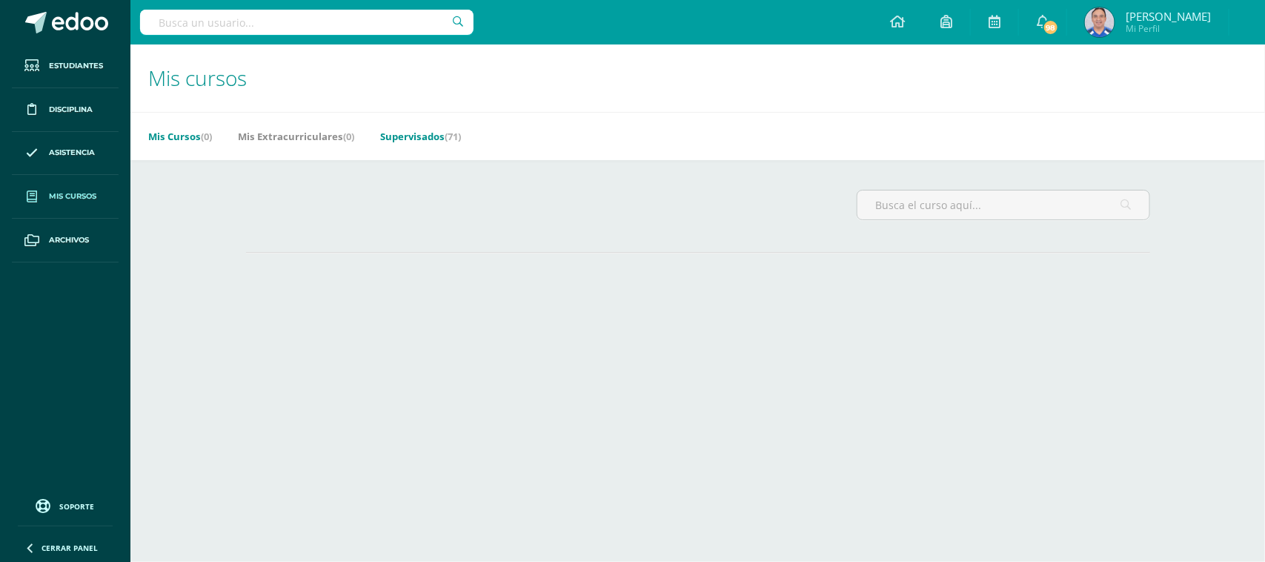
click at [402, 139] on link "Supervisados (71)" at bounding box center [420, 136] width 81 height 24
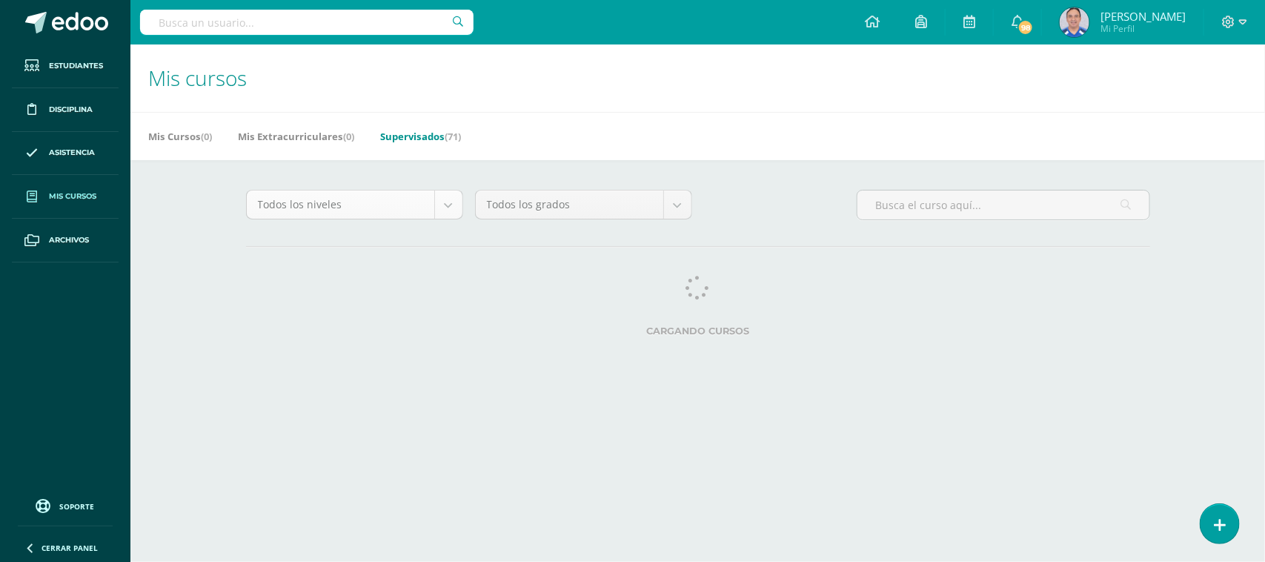
click at [449, 211] on body "Estudiantes Disciplina Asistencia Mis cursos Archivos Soporte Ayuda Reportar un…" at bounding box center [632, 186] width 1265 height 372
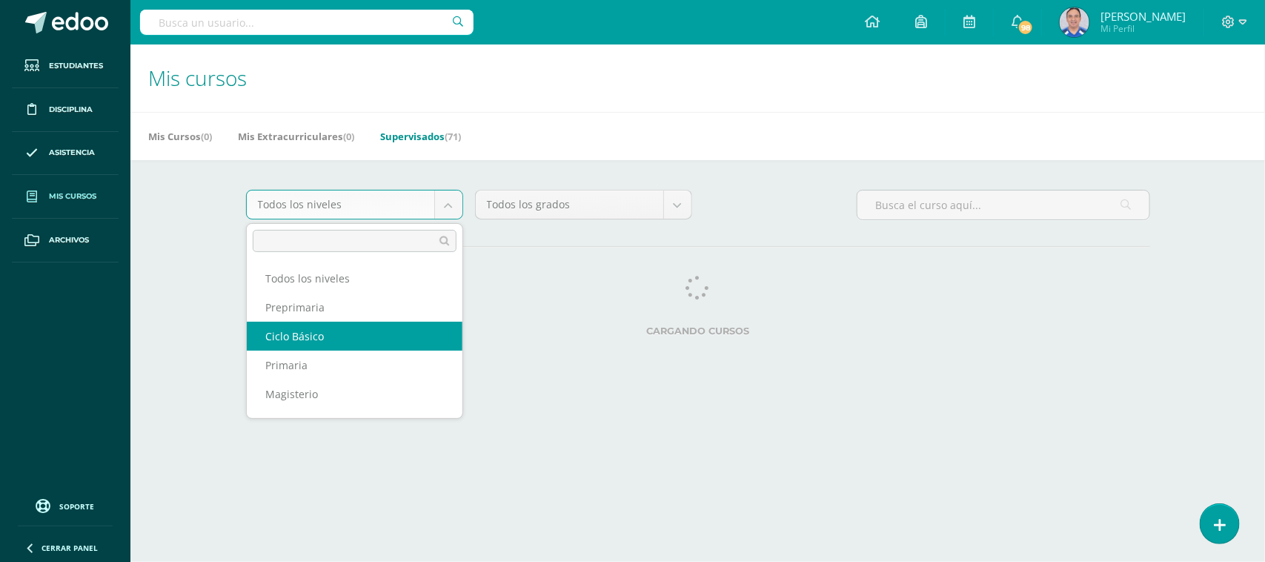
select select "7"
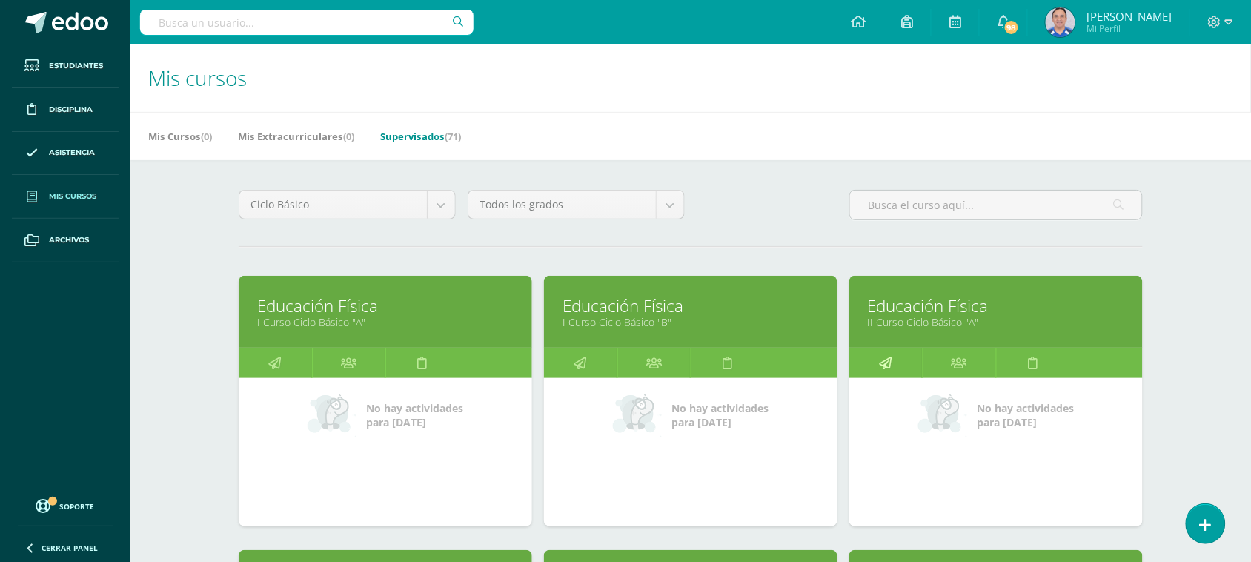
click at [910, 374] on link at bounding box center [885, 363] width 73 height 30
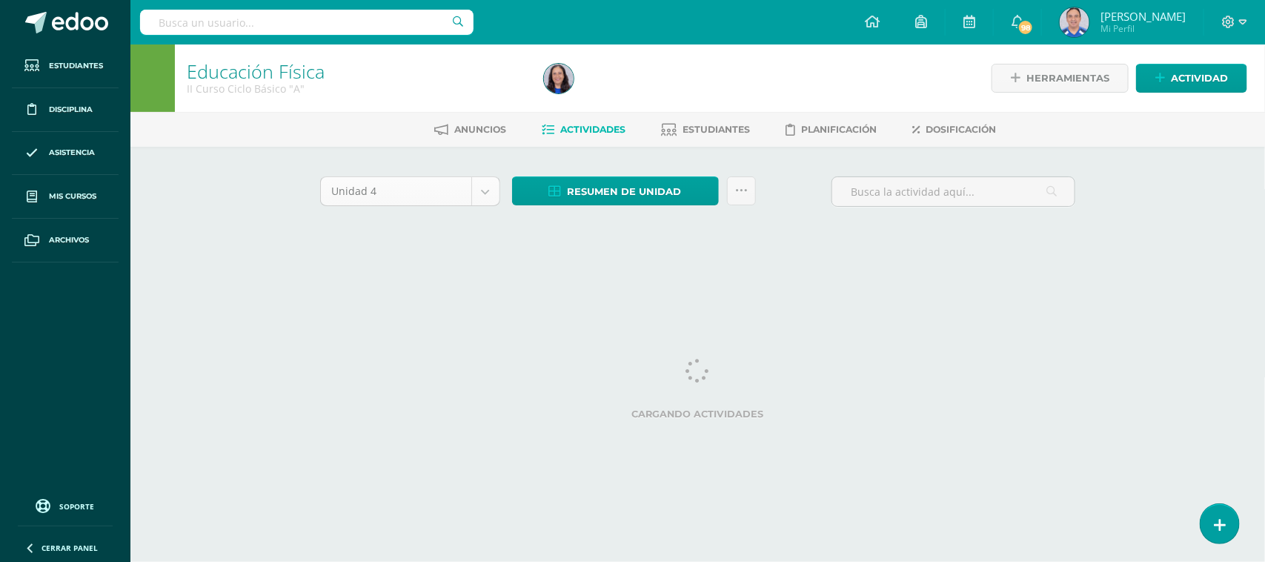
click at [487, 187] on body "Estudiantes Disciplina Asistencia Mis cursos Archivos Soporte Ayuda Reportar un…" at bounding box center [632, 138] width 1265 height 276
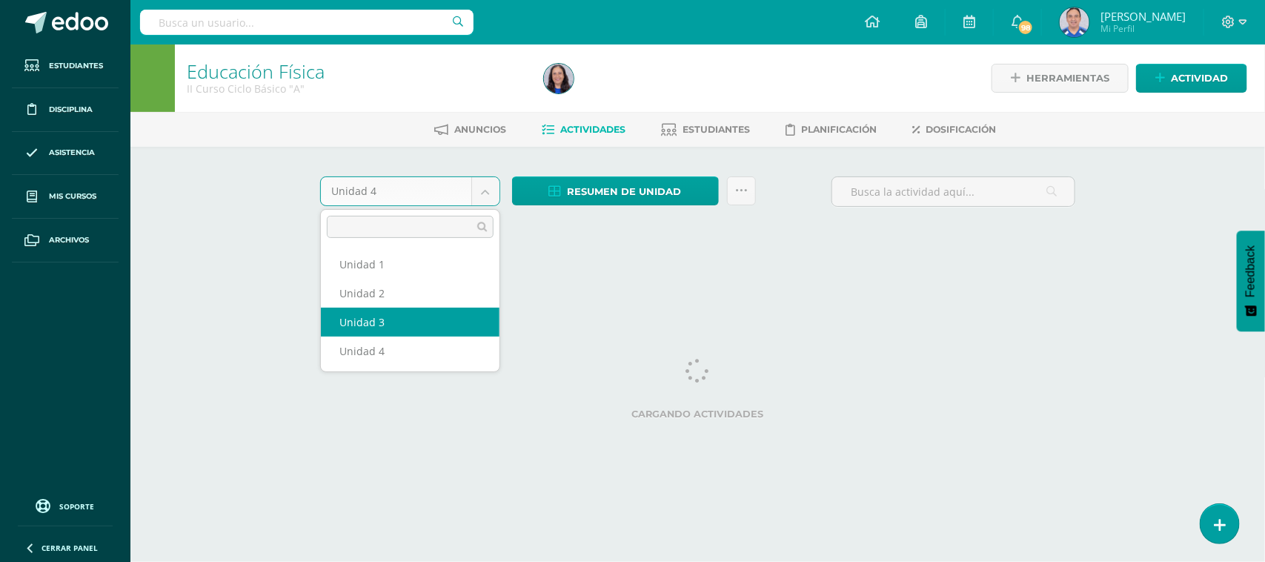
select select "Unidad 3"
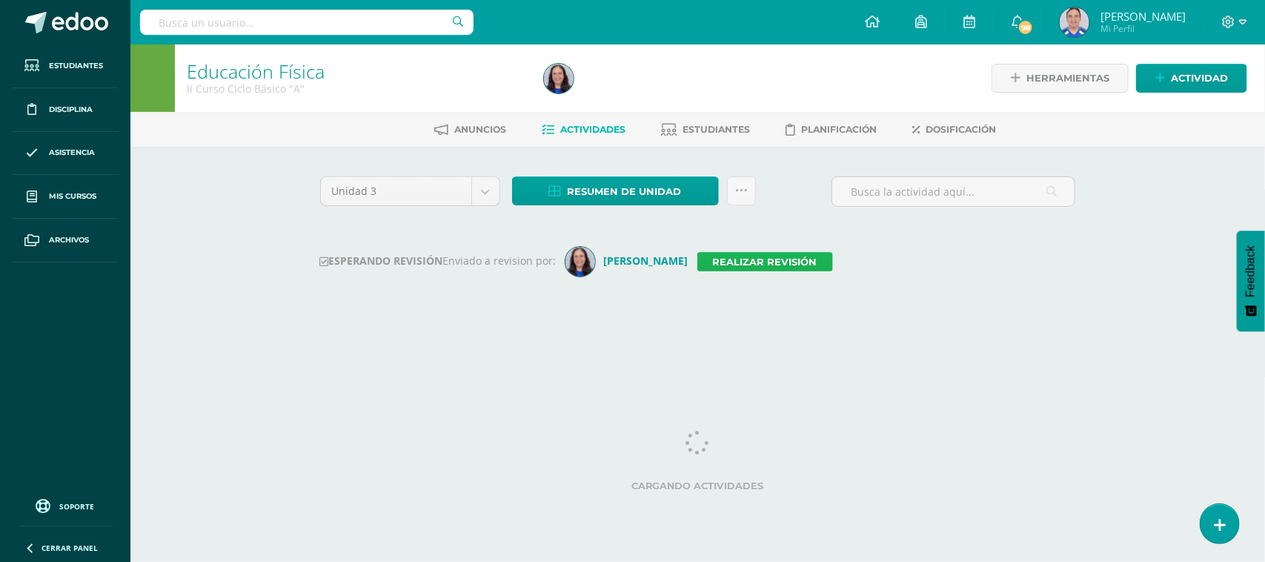
click at [780, 264] on link "Realizar revisión" at bounding box center [765, 261] width 136 height 19
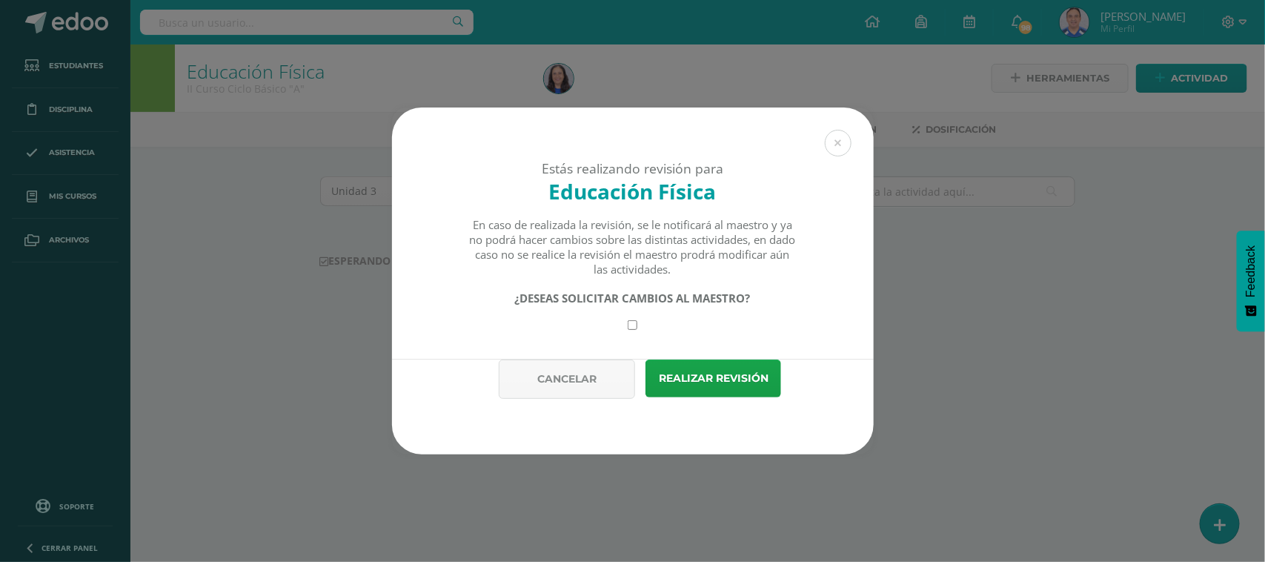
click at [628, 322] on input "checkbox" at bounding box center [633, 325] width 10 height 10
checkbox input "true"
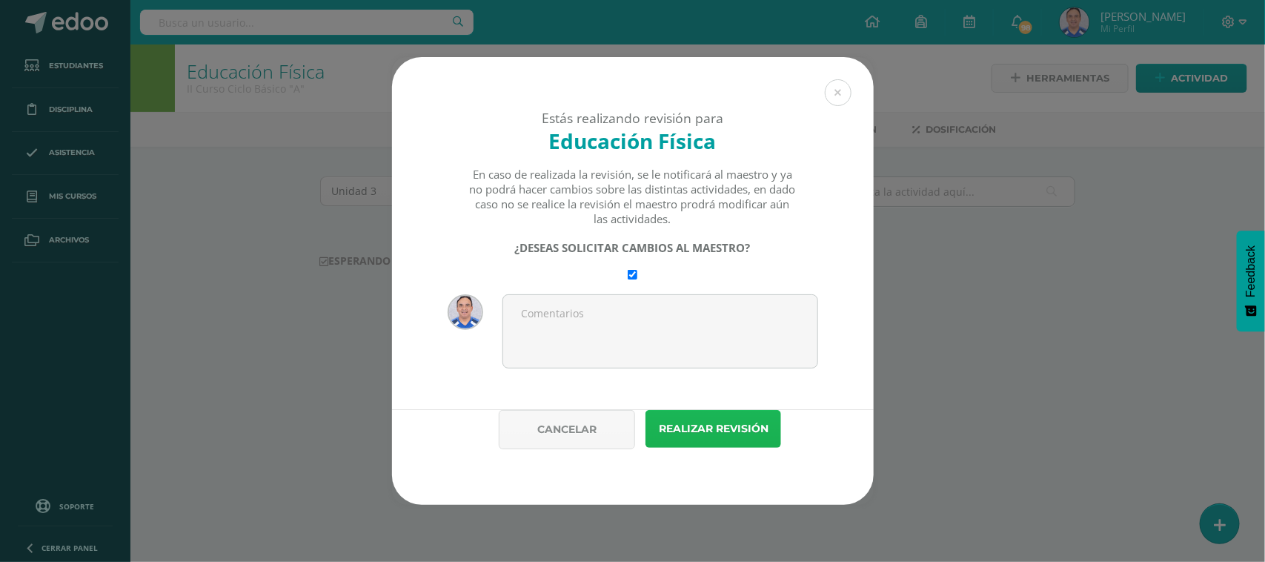
click at [697, 443] on button "Realizar revisión" at bounding box center [713, 429] width 136 height 38
click at [697, 439] on button "Realizar revisión" at bounding box center [713, 429] width 136 height 38
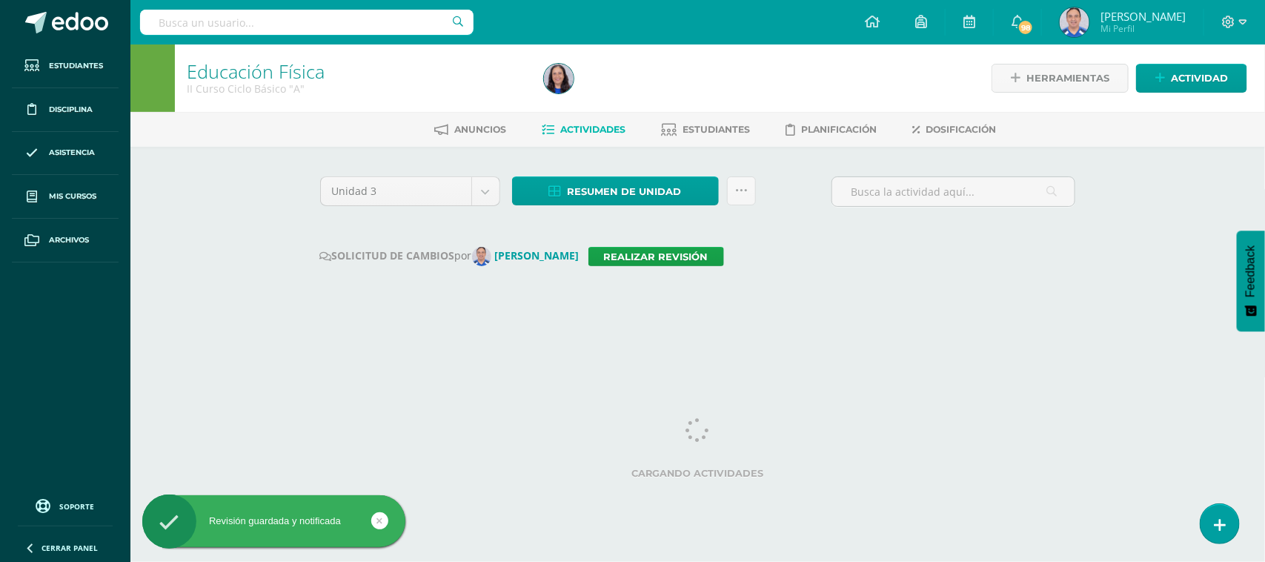
click at [602, 336] on html "Revisión guardada y notificada Revisión guardada y notificada Estudiantes Disci…" at bounding box center [632, 168] width 1265 height 336
